Goal: Use online tool/utility: Use online tool/utility

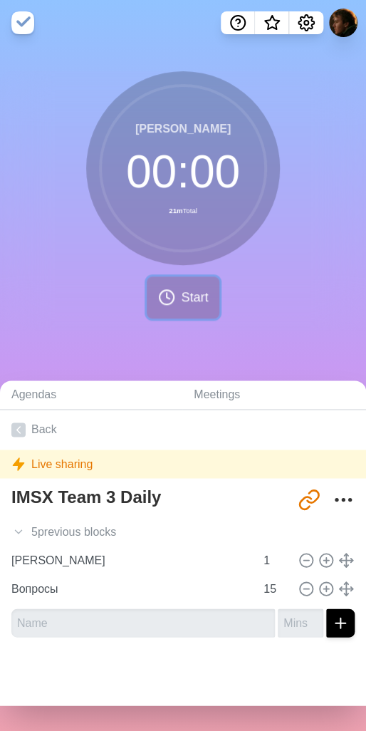
click at [181, 290] on span "Start" at bounding box center [194, 297] width 27 height 19
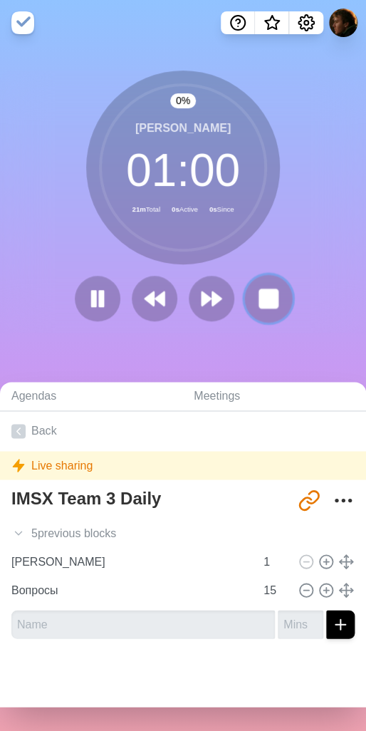
click at [259, 307] on rect at bounding box center [268, 298] width 18 height 18
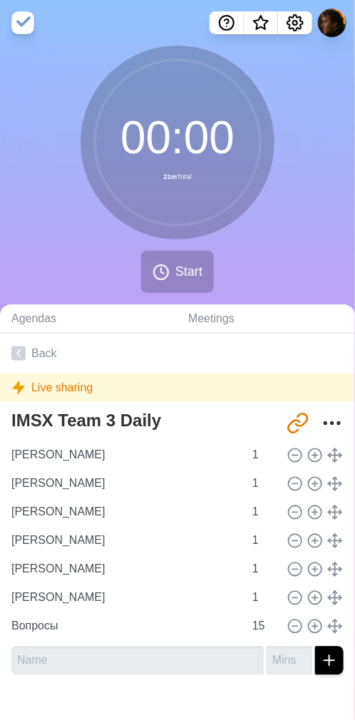
click at [228, 279] on div "00 : 00 21m Total Start" at bounding box center [177, 175] width 355 height 259
click at [160, 281] on button "Start" at bounding box center [177, 272] width 73 height 42
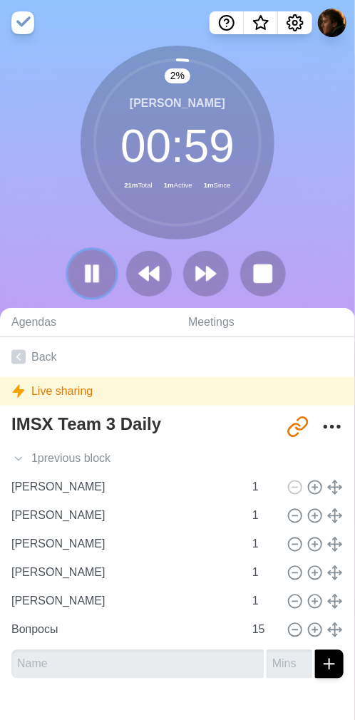
click at [71, 266] on button at bounding box center [92, 273] width 48 height 48
click at [90, 272] on polygon at bounding box center [92, 273] width 14 height 18
click at [212, 269] on polygon at bounding box center [211, 274] width 9 height 14
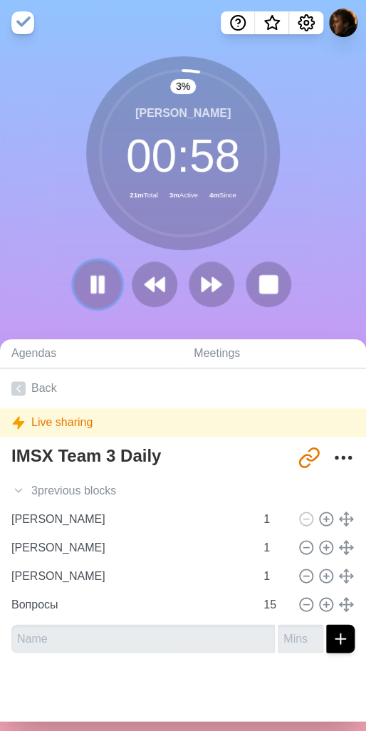
click at [88, 274] on icon at bounding box center [98, 284] width 24 height 24
click at [91, 282] on polygon at bounding box center [98, 284] width 14 height 18
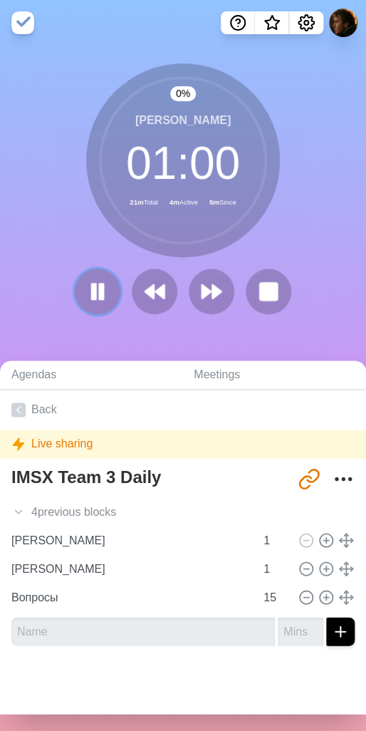
drag, startPoint x: 98, startPoint y: 289, endPoint x: 116, endPoint y: 298, distance: 20.4
click at [100, 289] on rect at bounding box center [102, 291] width 4 height 15
click at [91, 286] on icon at bounding box center [98, 291] width 24 height 24
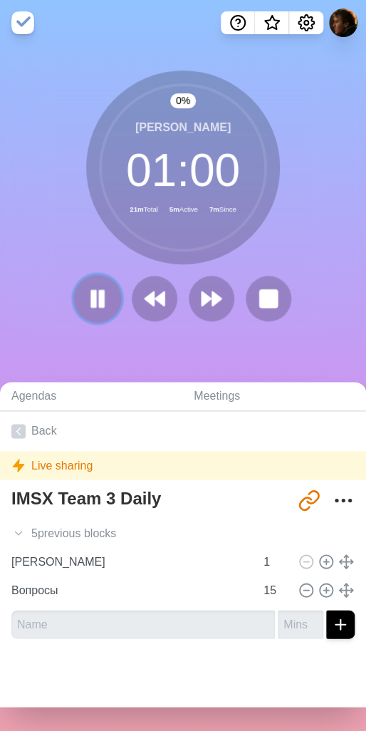
click at [86, 297] on icon at bounding box center [98, 298] width 24 height 24
drag, startPoint x: 90, startPoint y: 300, endPoint x: 160, endPoint y: 361, distance: 93.4
click at [178, 371] on div "0 % [PERSON_NAME] 01 : 00 21m Total 5m Active 10m Since Agendas Meetings Back L…" at bounding box center [183, 389] width 366 height 686
click at [123, 346] on div "0 % [PERSON_NAME] 01 : 00 21m Total 5m Active 10m Since" at bounding box center [183, 201] width 366 height 311
click at [105, 340] on div "0 % [PERSON_NAME] 01 : 00 21m Total 5m Active 10m Since" at bounding box center [183, 201] width 366 height 311
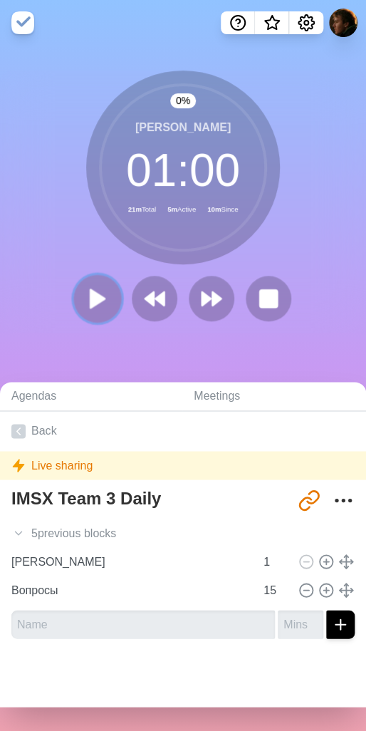
click at [91, 300] on polygon at bounding box center [98, 298] width 14 height 18
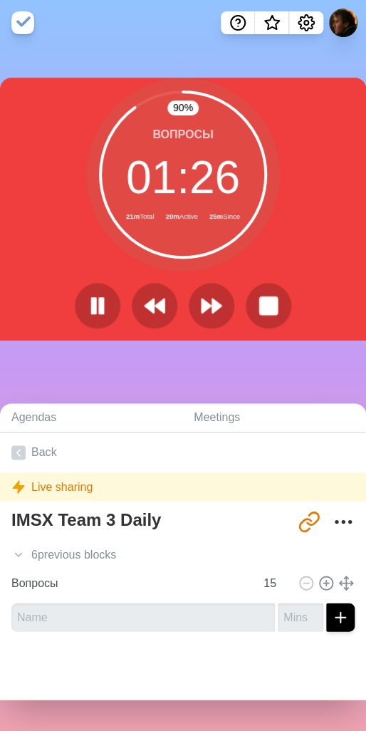
click at [161, 42] on nav at bounding box center [183, 23] width 366 height 46
click at [260, 303] on rect at bounding box center [268, 305] width 18 height 18
